Goal: Task Accomplishment & Management: Manage account settings

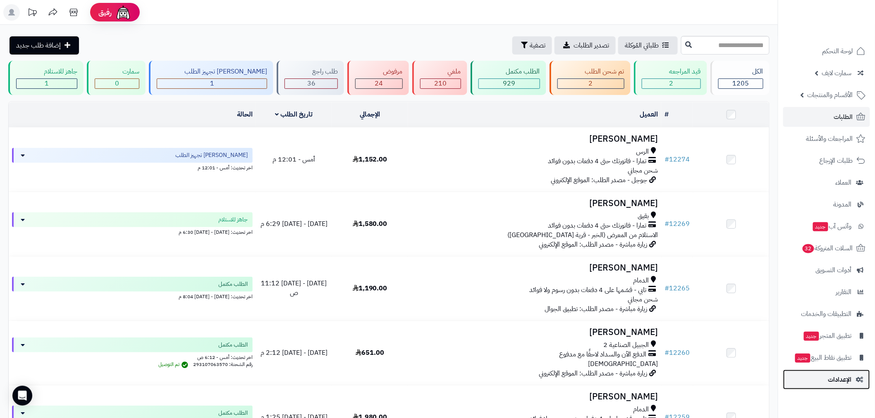
click at [849, 377] on span "الإعدادات" at bounding box center [840, 380] width 24 height 12
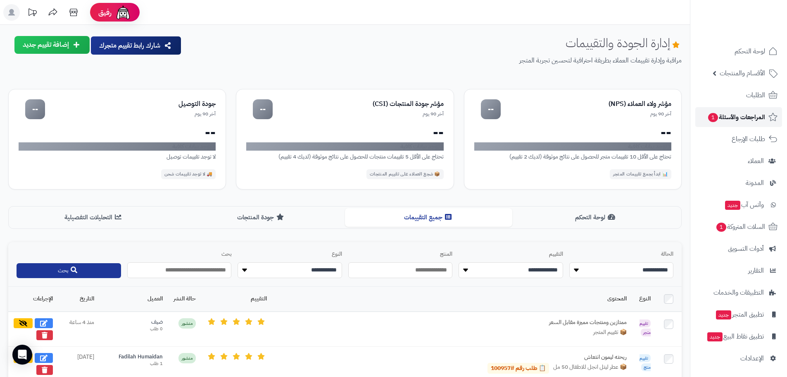
click at [759, 115] on span "المراجعات والأسئلة 1" at bounding box center [737, 117] width 58 height 12
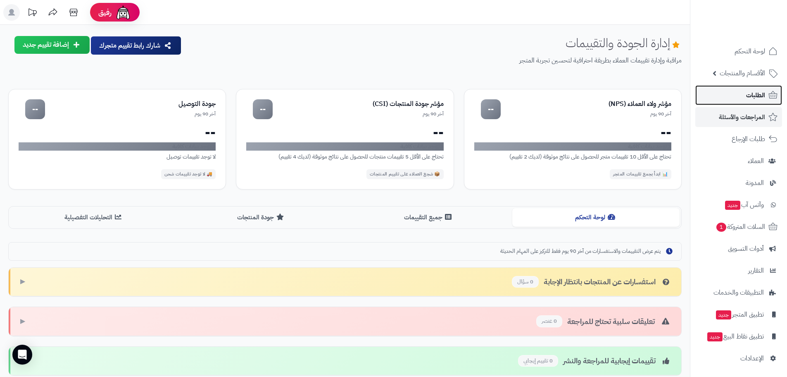
click at [755, 99] on span "الطلبات" at bounding box center [755, 95] width 19 height 12
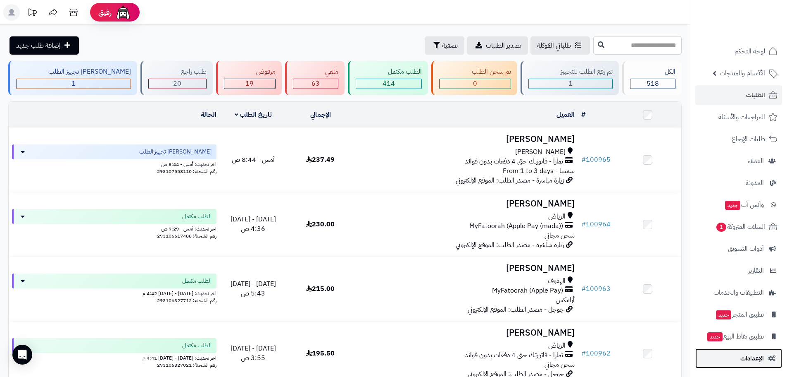
click at [755, 355] on span "الإعدادات" at bounding box center [753, 358] width 24 height 12
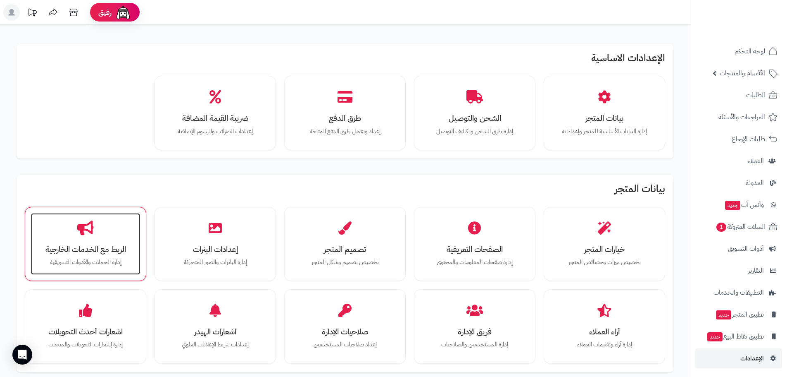
click at [66, 240] on div "الربط مع الخدمات الخارجية إدارة الحملات والأدوات التسويقية" at bounding box center [85, 244] width 109 height 62
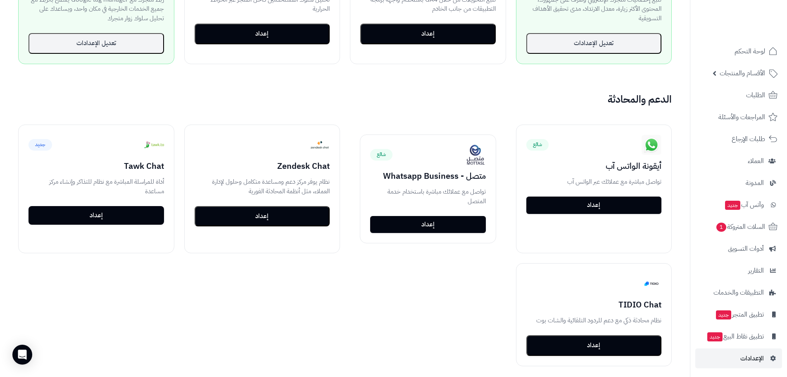
scroll to position [706, 0]
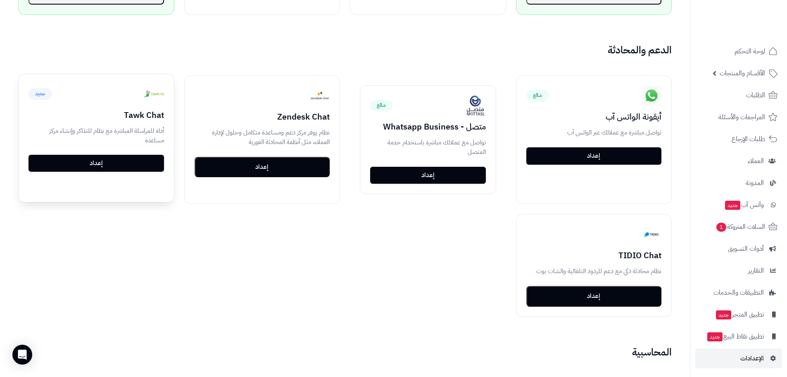
click at [106, 164] on div "جديد Tawk Chat أداة للمراسلة المباشرة مع نظام للتذاكر وإنشاء مركز مساعدة إعداد" at bounding box center [96, 128] width 155 height 108
click at [114, 155] on button "إعداد" at bounding box center [97, 163] width 136 height 17
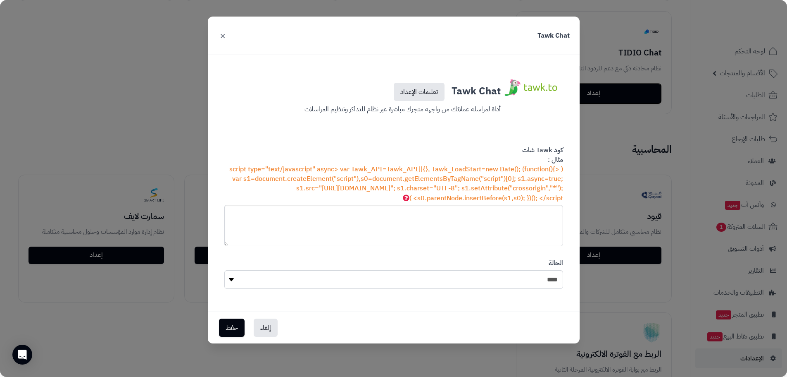
scroll to position [1187, 0]
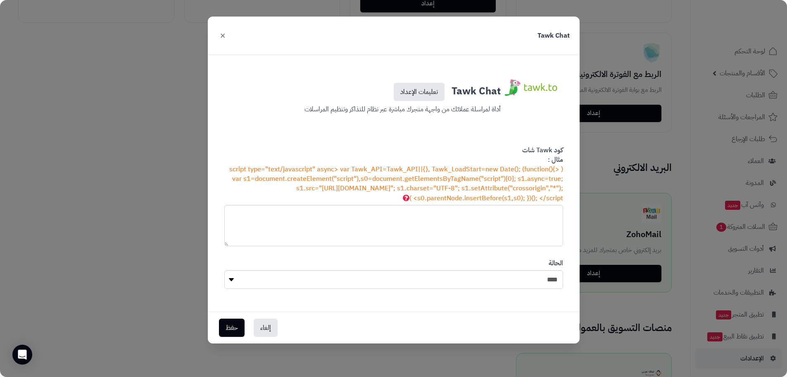
click at [222, 35] on button "×" at bounding box center [223, 35] width 10 height 18
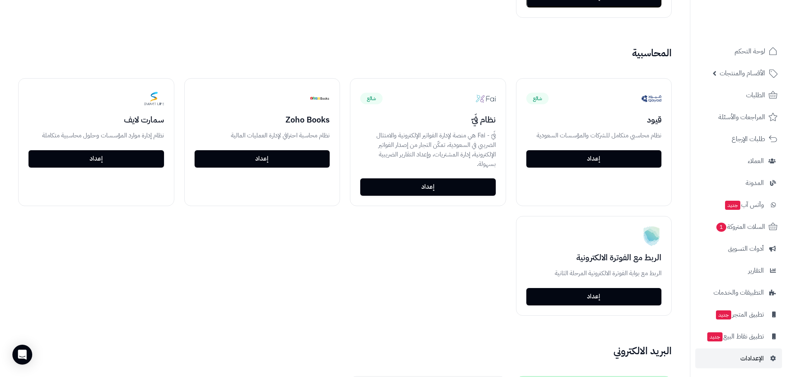
scroll to position [995, 0]
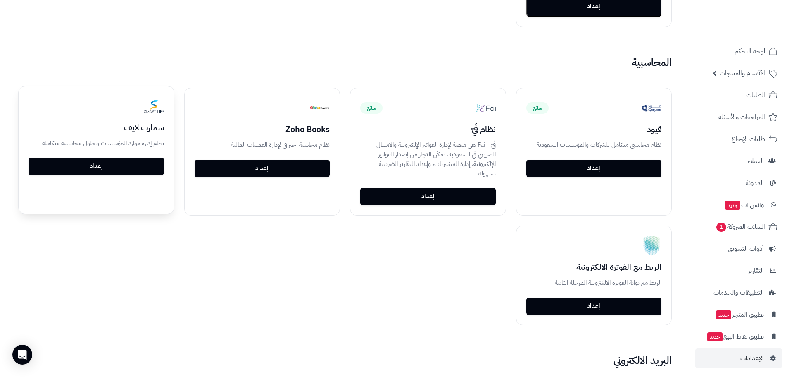
click at [114, 167] on link "إعداد" at bounding box center [97, 165] width 136 height 17
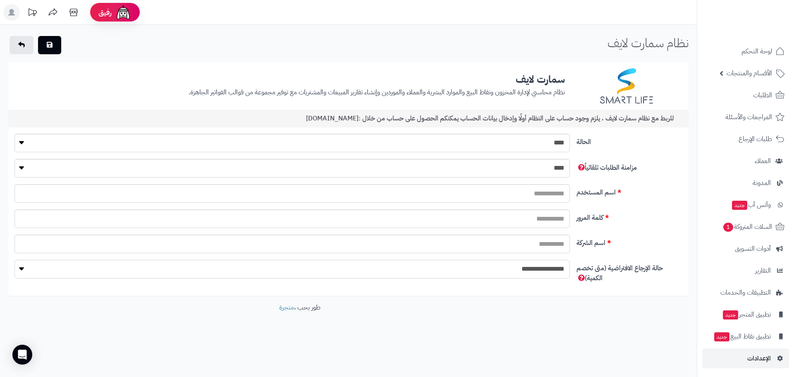
click at [485, 274] on select "**********" at bounding box center [291, 269] width 555 height 19
click at [763, 97] on span "الطلبات" at bounding box center [762, 95] width 19 height 12
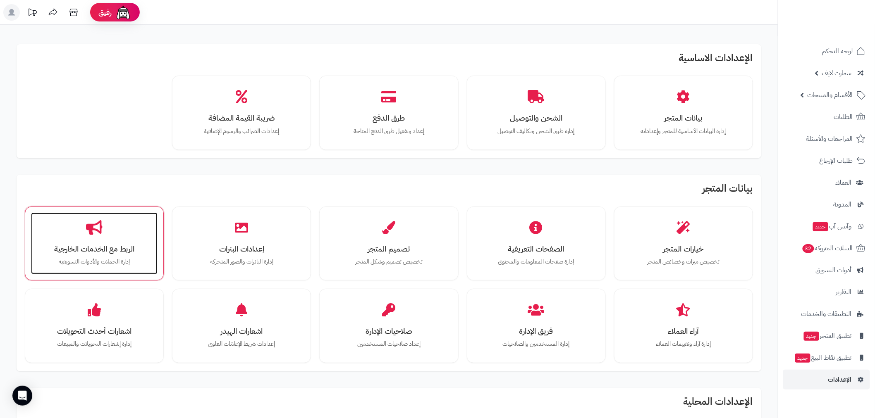
click at [79, 245] on h3 "الربط مع الخدمات الخارجية" at bounding box center [94, 249] width 110 height 9
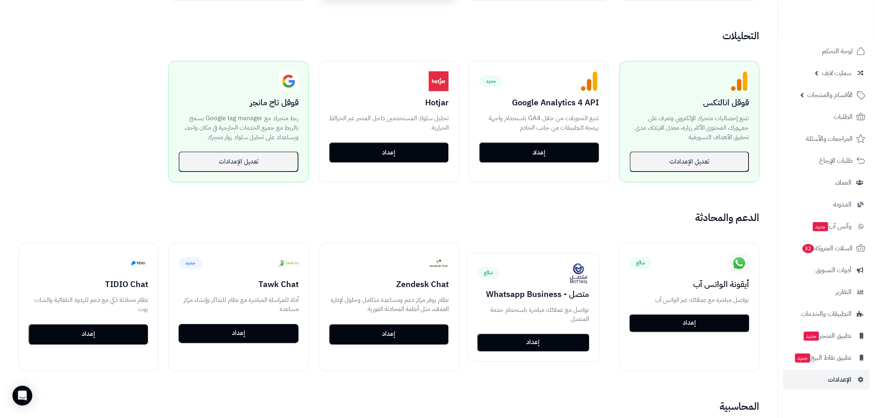
scroll to position [750, 0]
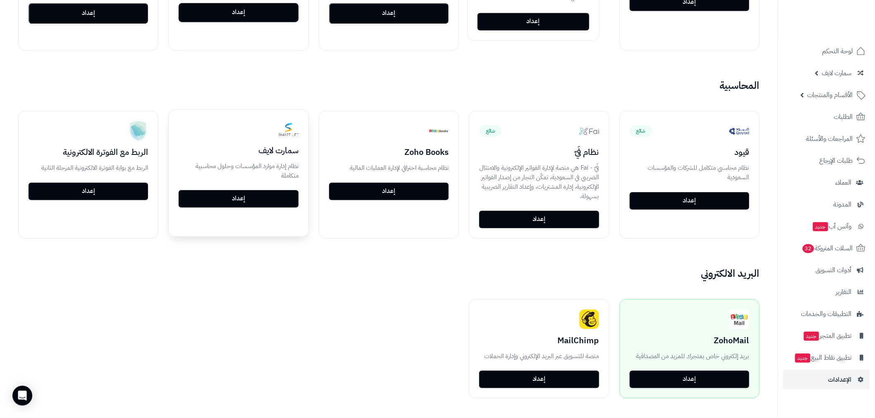
click at [228, 199] on link "إعداد" at bounding box center [238, 198] width 119 height 17
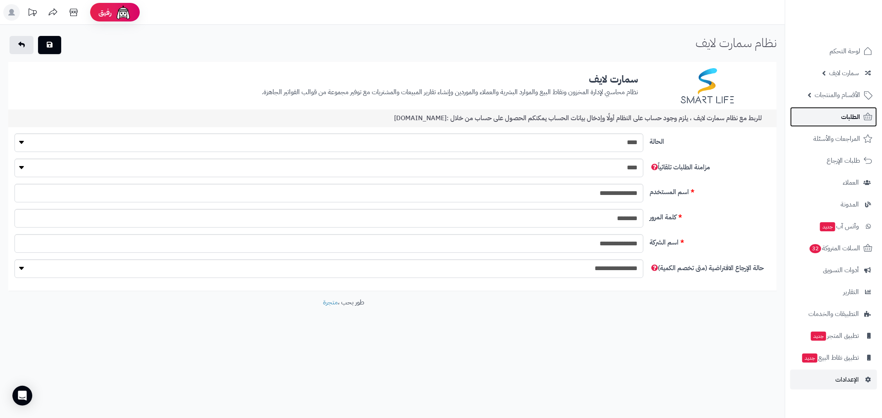
click at [846, 113] on span "الطلبات" at bounding box center [850, 117] width 19 height 12
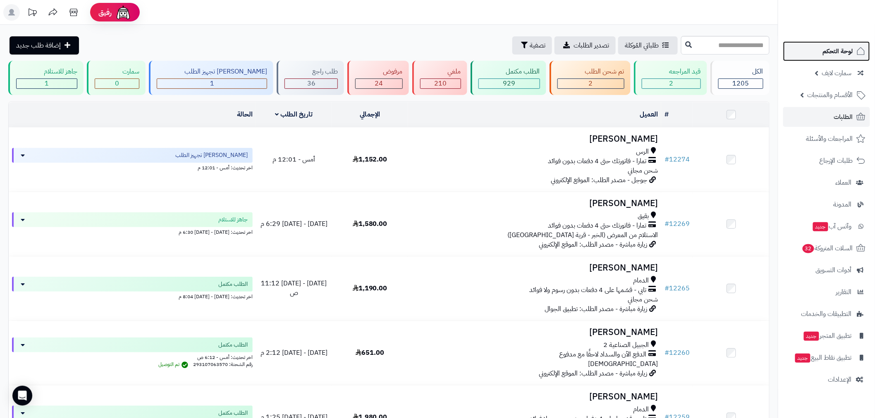
click at [848, 54] on span "لوحة التحكم" at bounding box center [838, 51] width 30 height 12
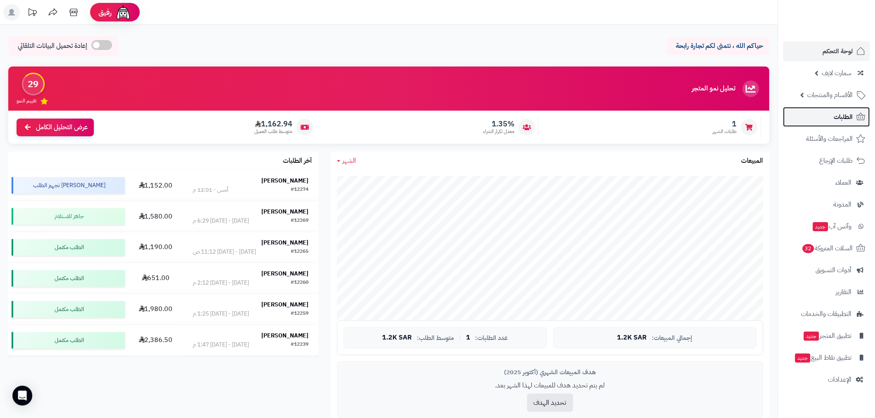
click at [837, 119] on span "الطلبات" at bounding box center [843, 117] width 19 height 12
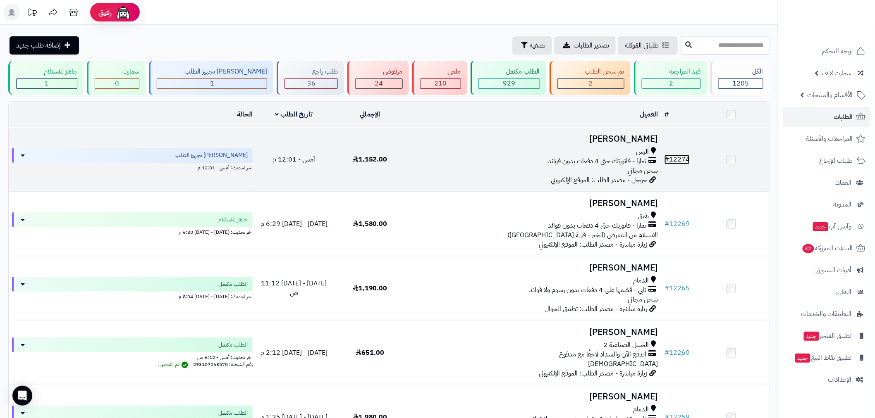
click at [676, 160] on link "# 12274" at bounding box center [676, 160] width 25 height 10
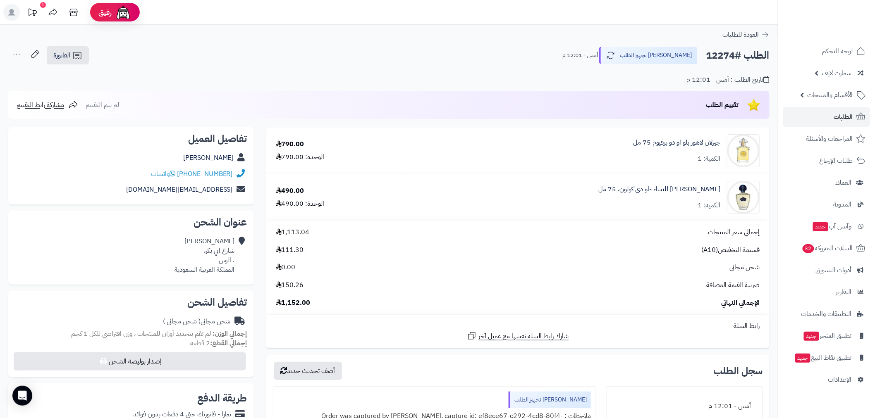
click at [21, 51] on icon at bounding box center [16, 54] width 17 height 17
click at [273, 68] on div "تاريخ الطلب : أمس - 12:01 م" at bounding box center [388, 74] width 761 height 19
